Goal: Find specific page/section: Find specific page/section

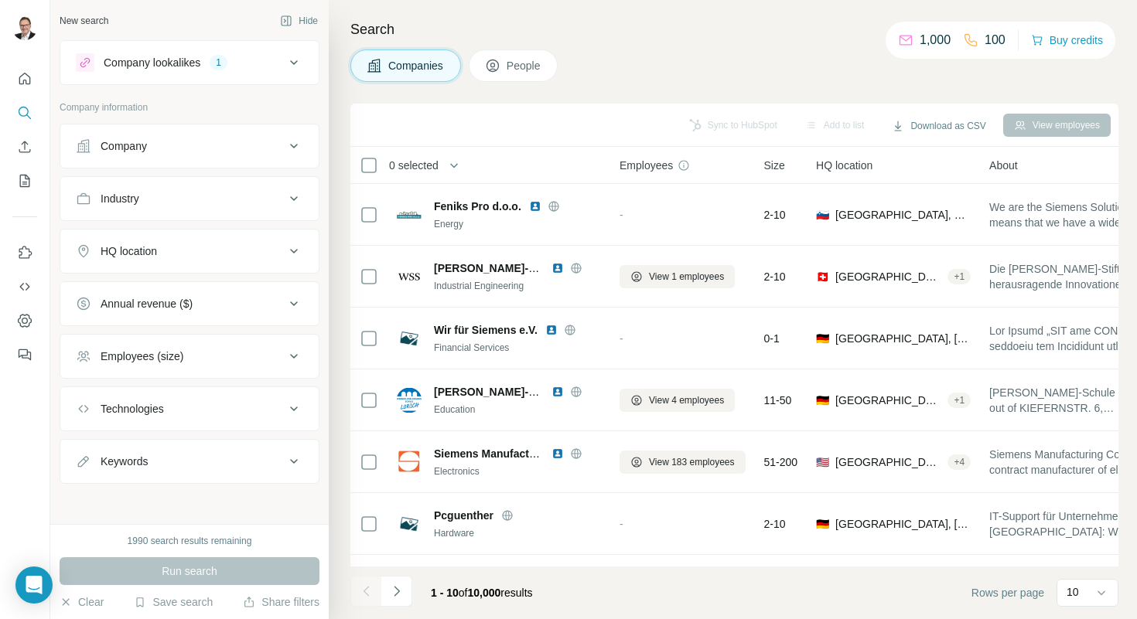
click at [513, 63] on span "People" at bounding box center [524, 65] width 36 height 15
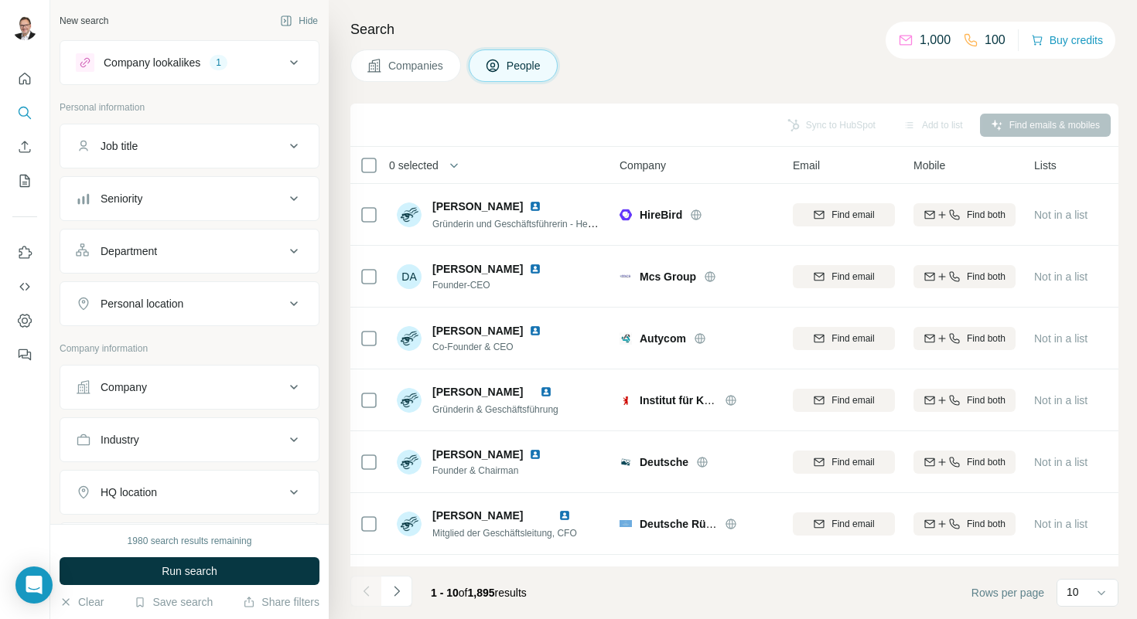
click at [689, 69] on div "Companies People" at bounding box center [734, 65] width 768 height 32
click at [498, 15] on div "Search Companies People Sync to HubSpot Add to list Find emails & mobiles 0 sel…" at bounding box center [733, 309] width 808 height 619
click at [22, 119] on icon "Search" at bounding box center [24, 112] width 15 height 15
click at [19, 151] on icon "Enrich CSV" at bounding box center [25, 147] width 12 height 12
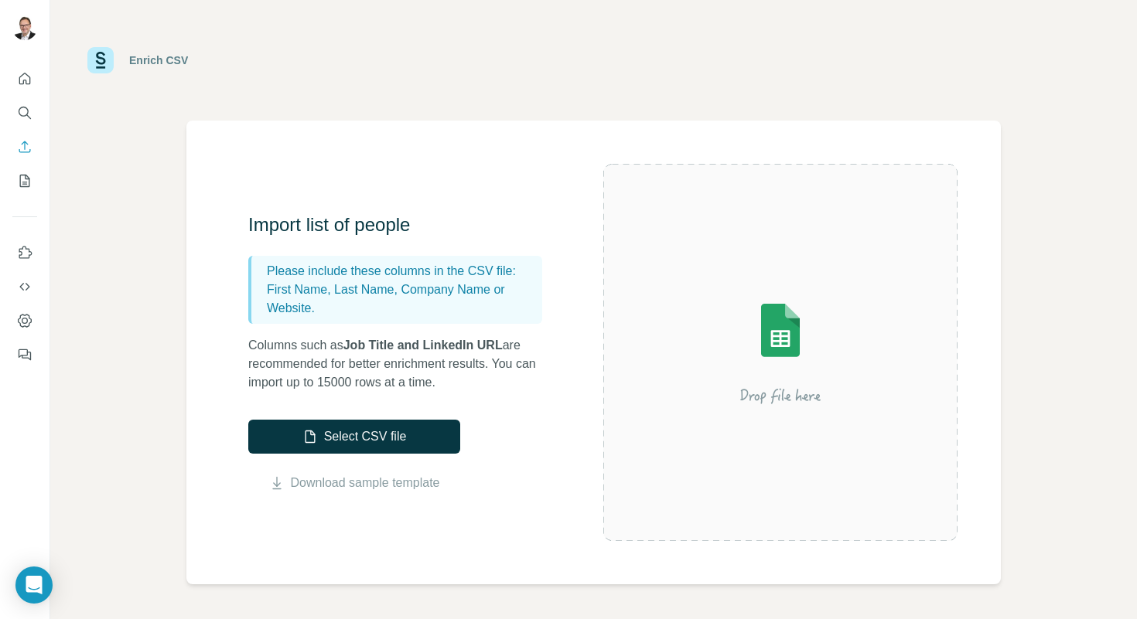
click at [483, 61] on div "Enrich CSV" at bounding box center [593, 60] width 1012 height 46
click at [22, 77] on icon "Quick start" at bounding box center [24, 78] width 15 height 15
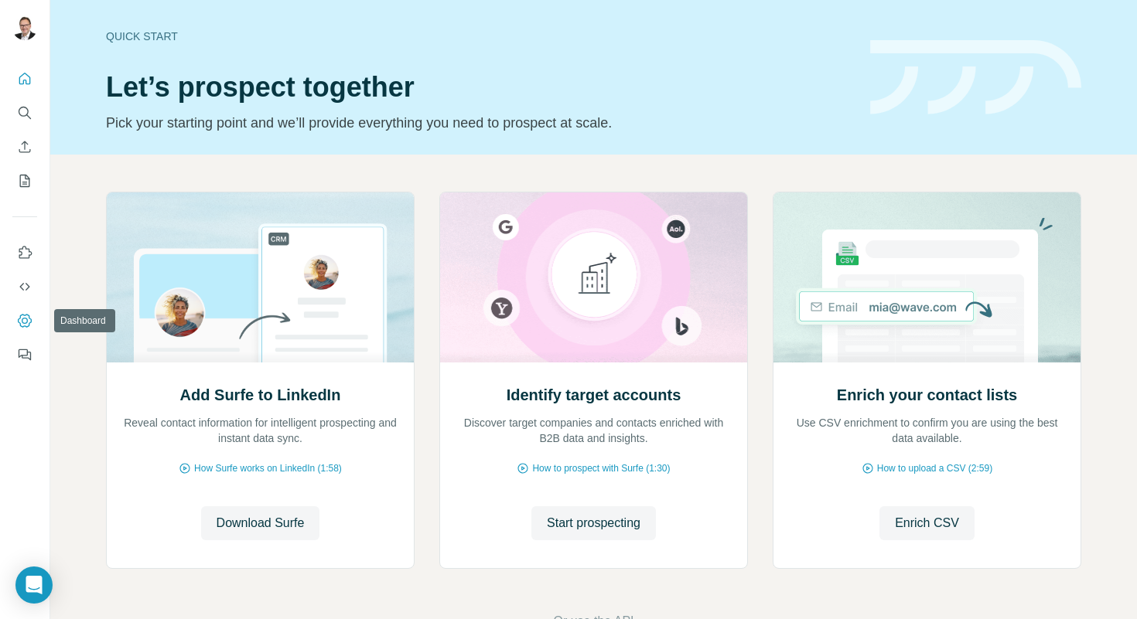
click at [29, 322] on icon "Dashboard" at bounding box center [24, 320] width 15 height 15
